Goal: Task Accomplishment & Management: Use online tool/utility

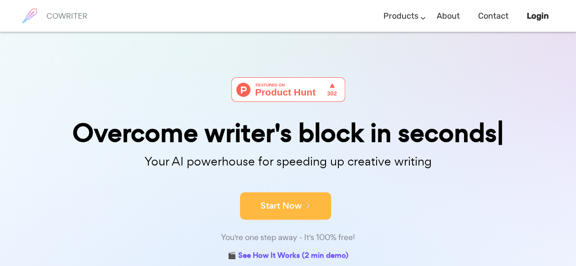
click at [316, 214] on button "Start Now" at bounding box center [285, 206] width 91 height 27
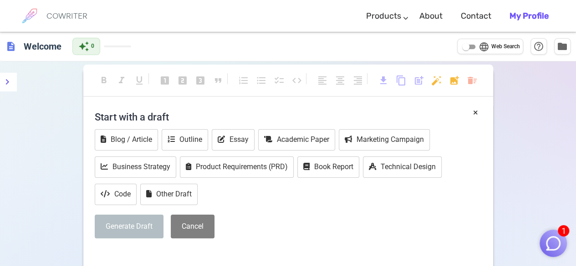
click at [496, 197] on div "format_bold format_italic format_underlined looks_one looks_two looks_3 format_…" at bounding box center [288, 215] width 576 height 308
